Goal: Task Accomplishment & Management: Manage account settings

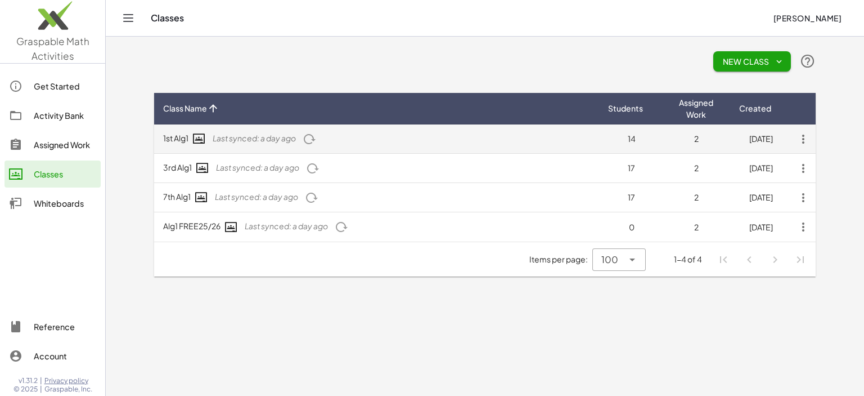
click at [182, 137] on td "1st Alg1 Last synced: a day ago" at bounding box center [376, 138] width 445 height 29
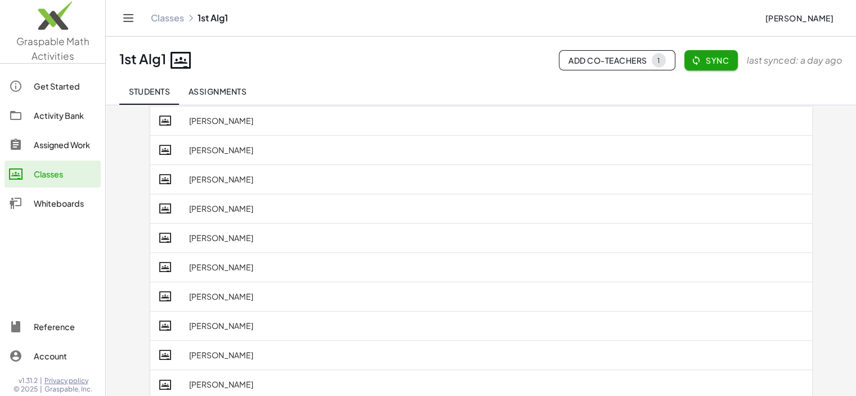
scroll to position [200, 0]
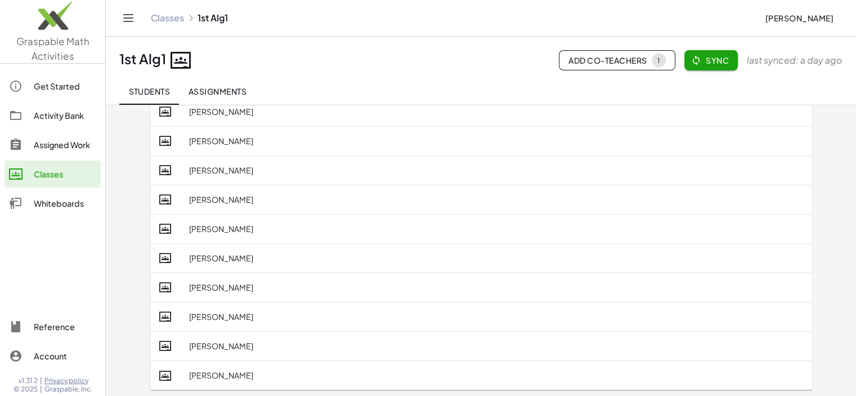
click at [714, 57] on span "Sync" at bounding box center [710, 60] width 35 height 10
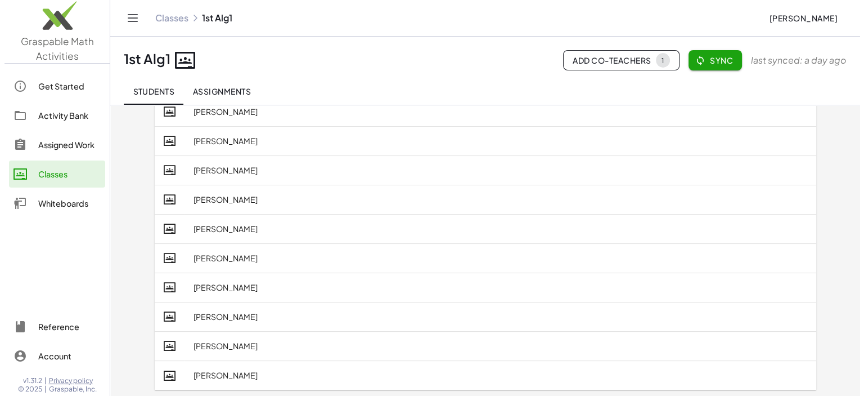
scroll to position [0, 0]
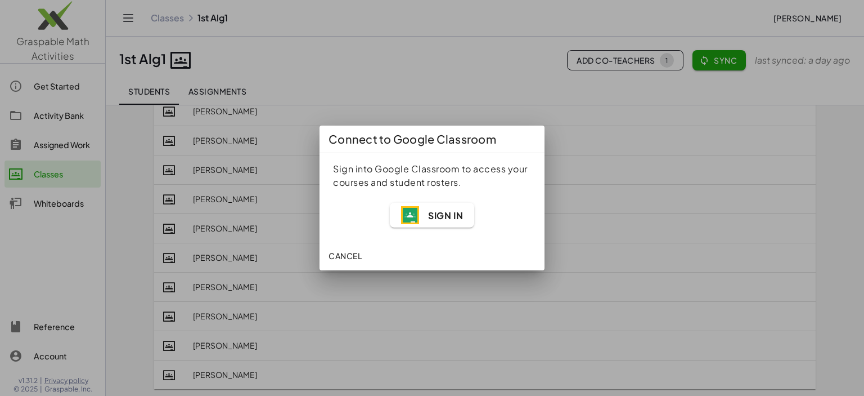
click at [447, 218] on span "Sign In" at bounding box center [445, 215] width 35 height 12
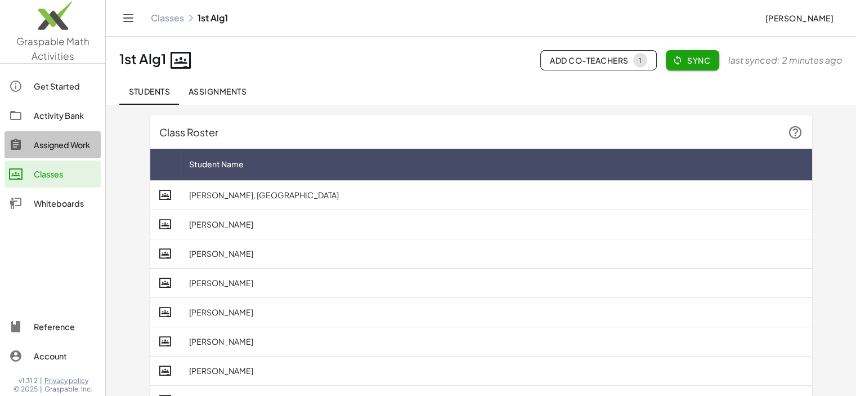
click at [59, 144] on div "Assigned Work" at bounding box center [65, 145] width 62 height 14
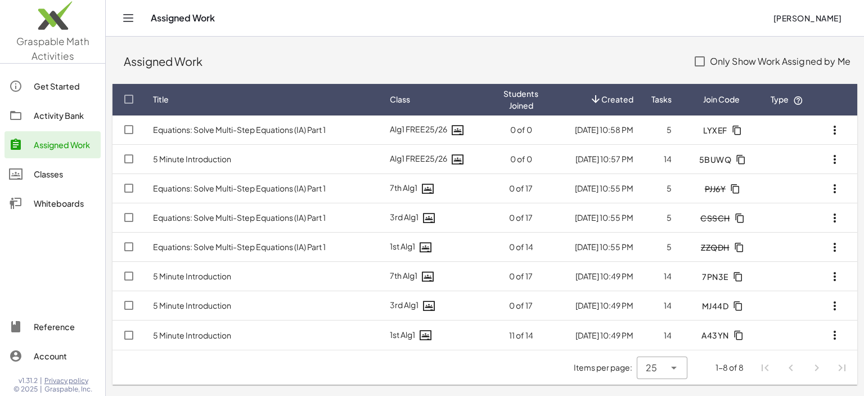
click at [61, 150] on div "Assigned Work" at bounding box center [65, 145] width 62 height 14
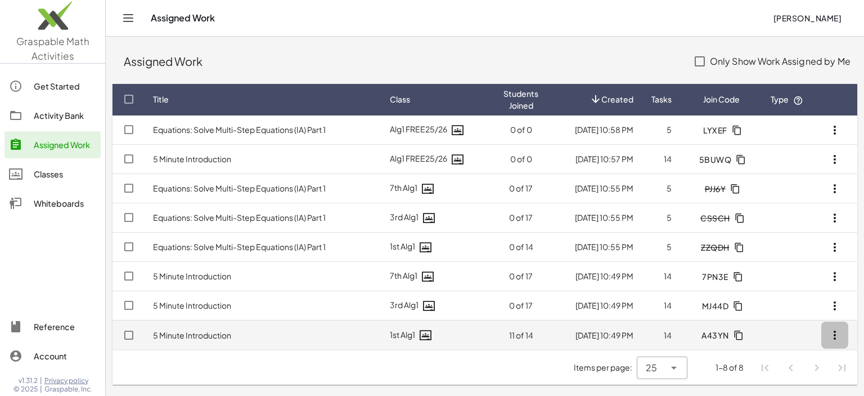
click at [835, 341] on icon "button" at bounding box center [835, 335] width 14 height 14
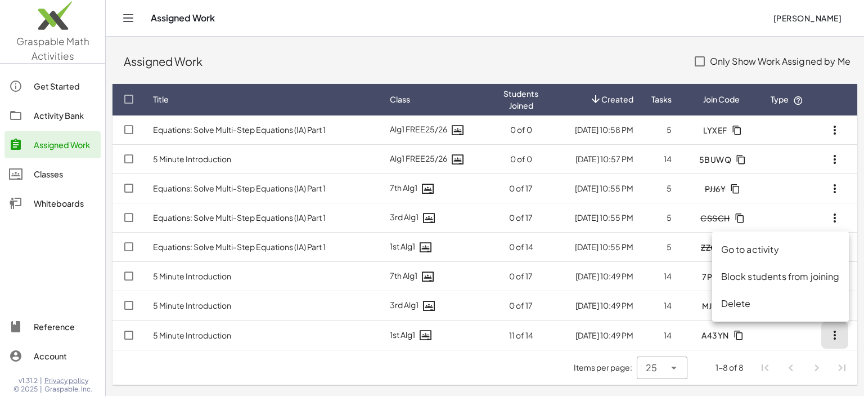
click at [755, 249] on div "Go to activity" at bounding box center [780, 250] width 119 height 14
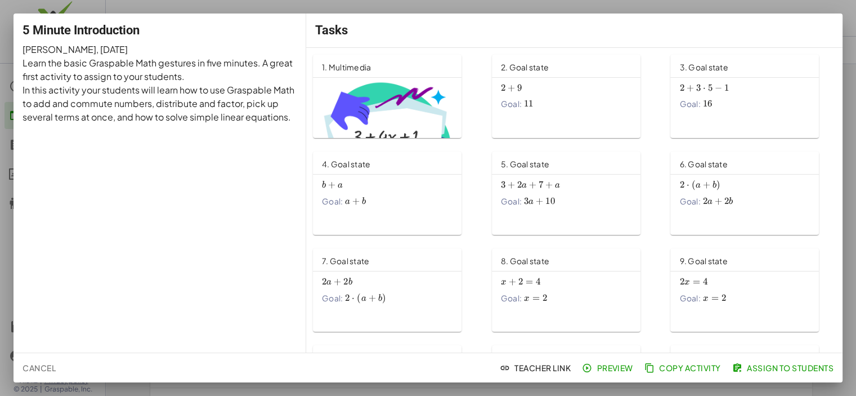
click at [787, 25] on div "Tasks" at bounding box center [574, 31] width 536 height 34
click at [806, 7] on div at bounding box center [428, 198] width 856 height 396
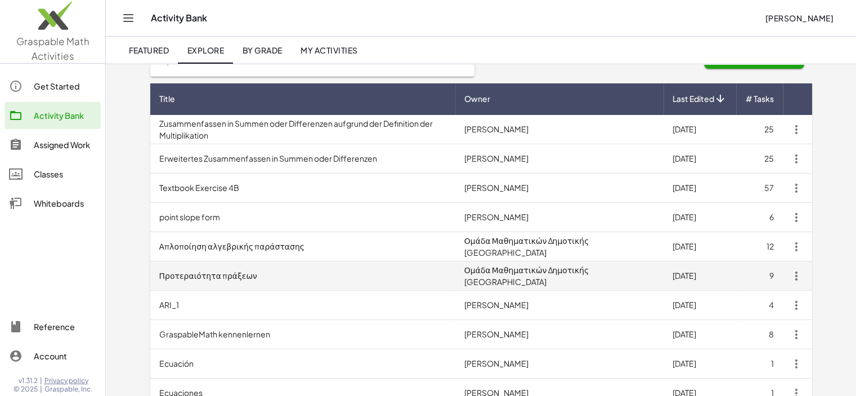
scroll to position [56, 0]
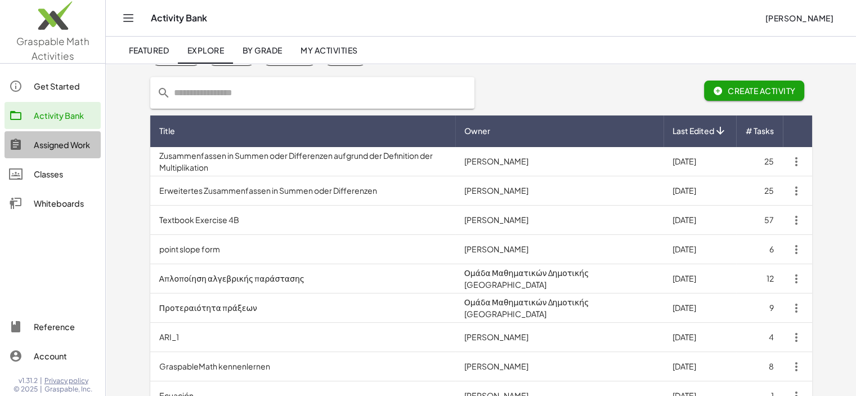
click at [60, 146] on div "Assigned Work" at bounding box center [65, 145] width 62 height 14
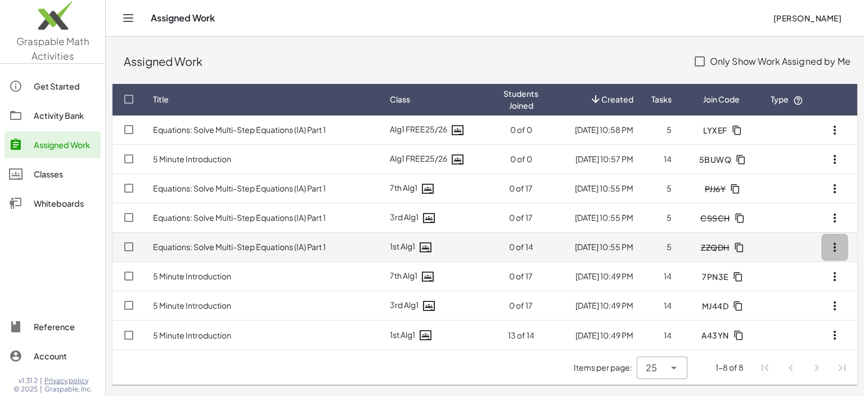
click at [837, 245] on icon "button" at bounding box center [835, 247] width 14 height 14
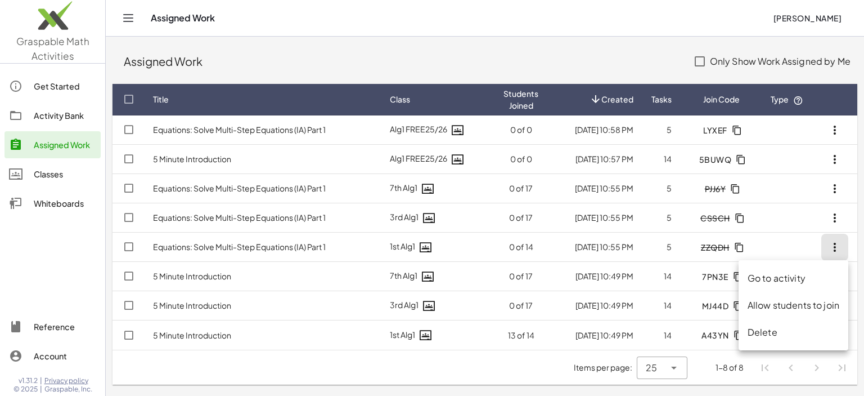
click at [777, 303] on div "Allow students to join" at bounding box center [794, 305] width 92 height 14
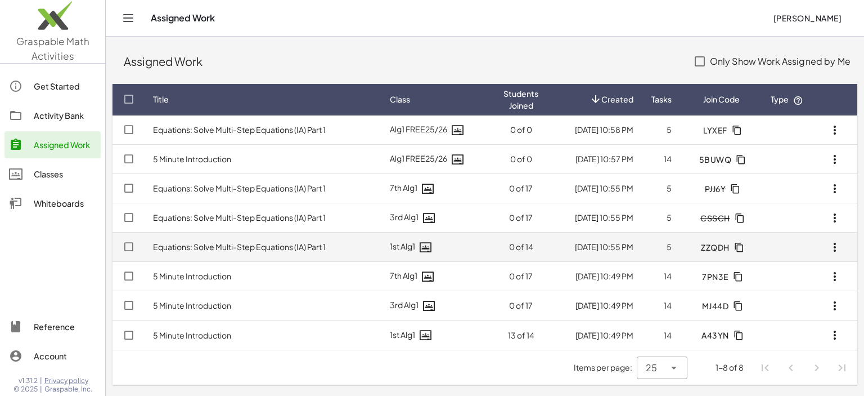
click at [258, 247] on link "Equations: Solve Multi-Step Equations (IA) Part 1" at bounding box center [239, 246] width 173 height 10
